Goal: Task Accomplishment & Management: Use online tool/utility

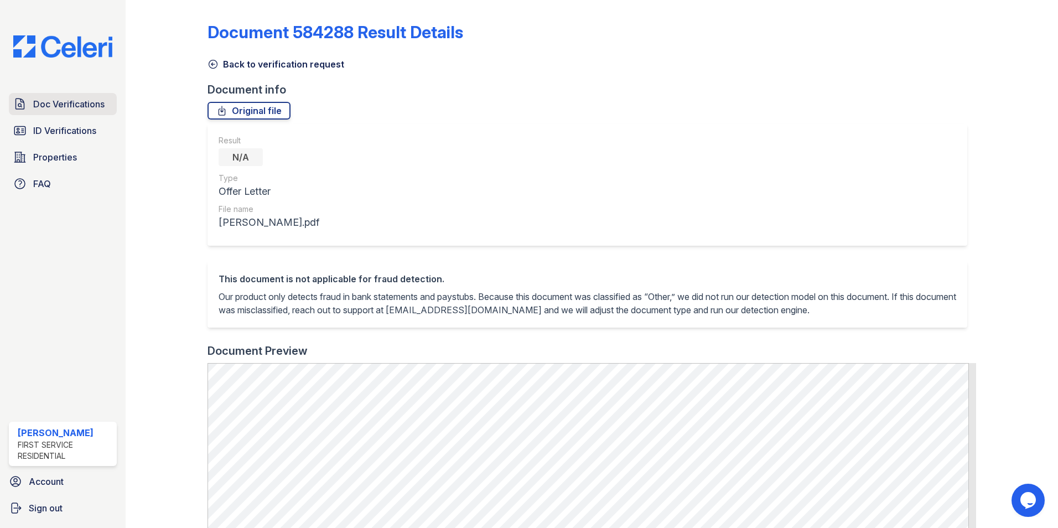
click at [76, 99] on span "Doc Verifications" at bounding box center [68, 103] width 71 height 13
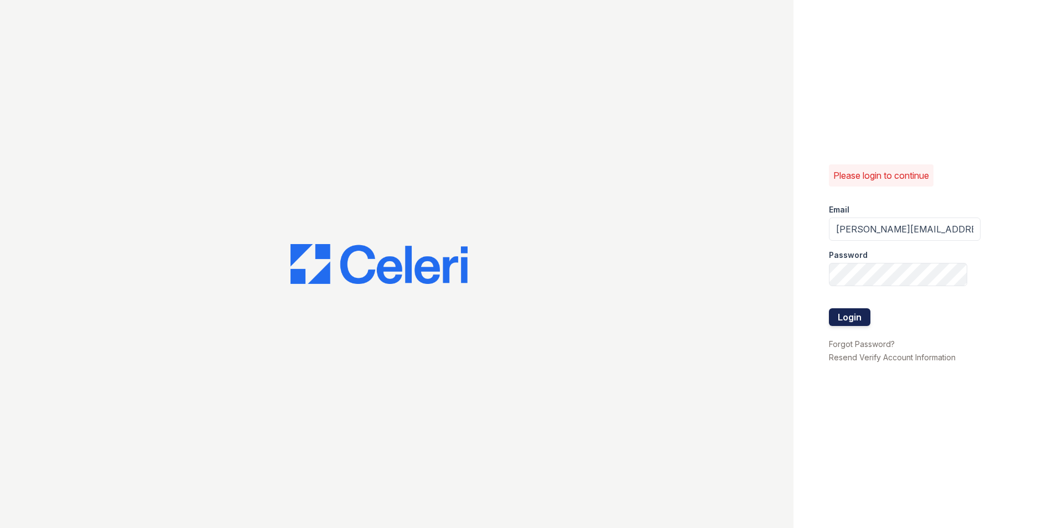
click at [853, 318] on button "Login" at bounding box center [850, 317] width 42 height 18
